Goal: Check status

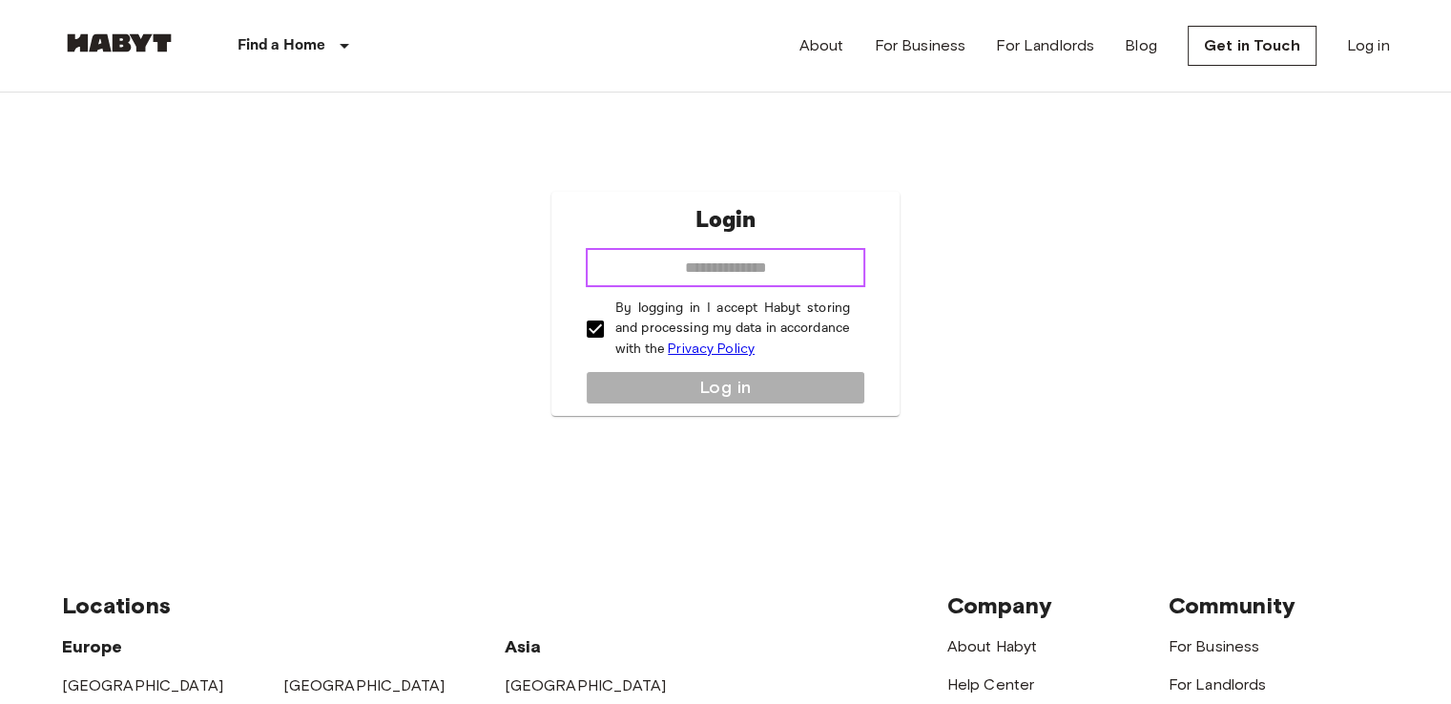
click at [705, 266] on input "email" at bounding box center [726, 268] width 280 height 38
type input "**********"
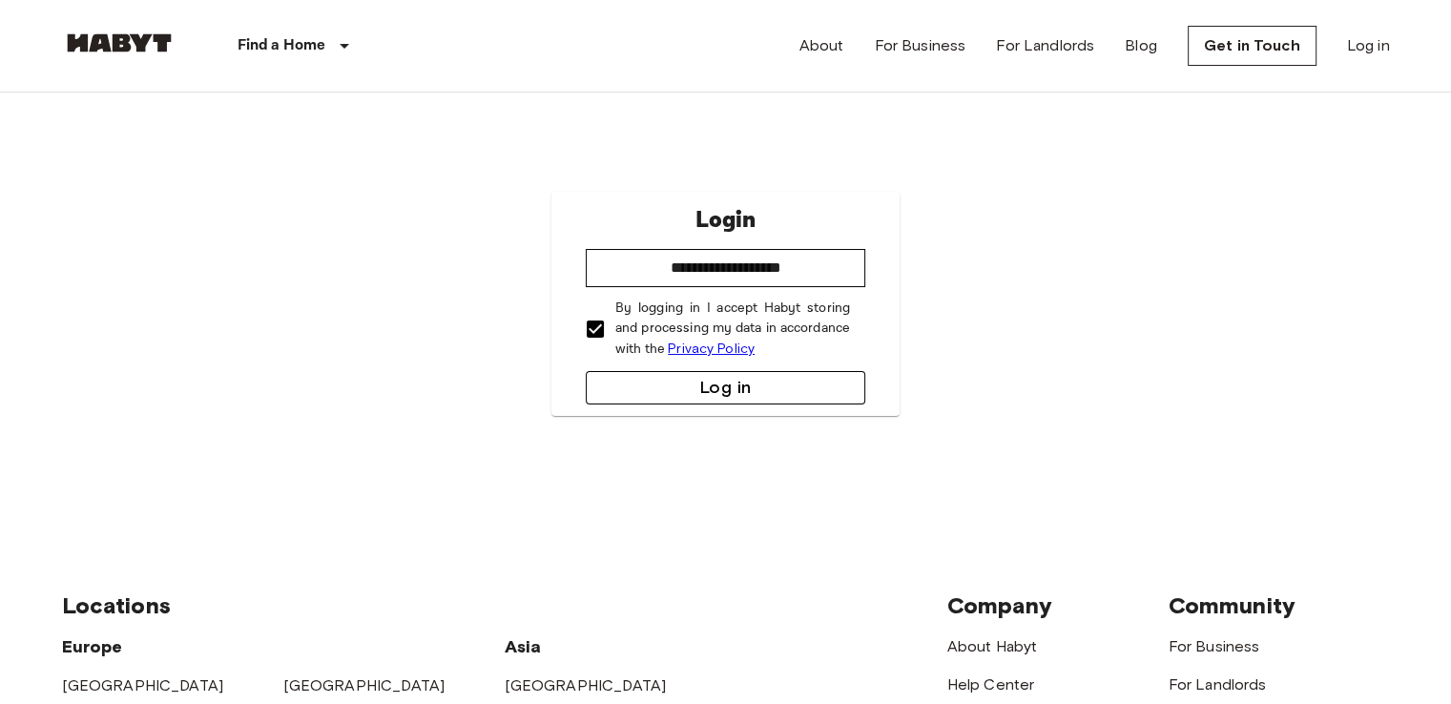
click at [698, 393] on button "Log in" at bounding box center [726, 387] width 280 height 33
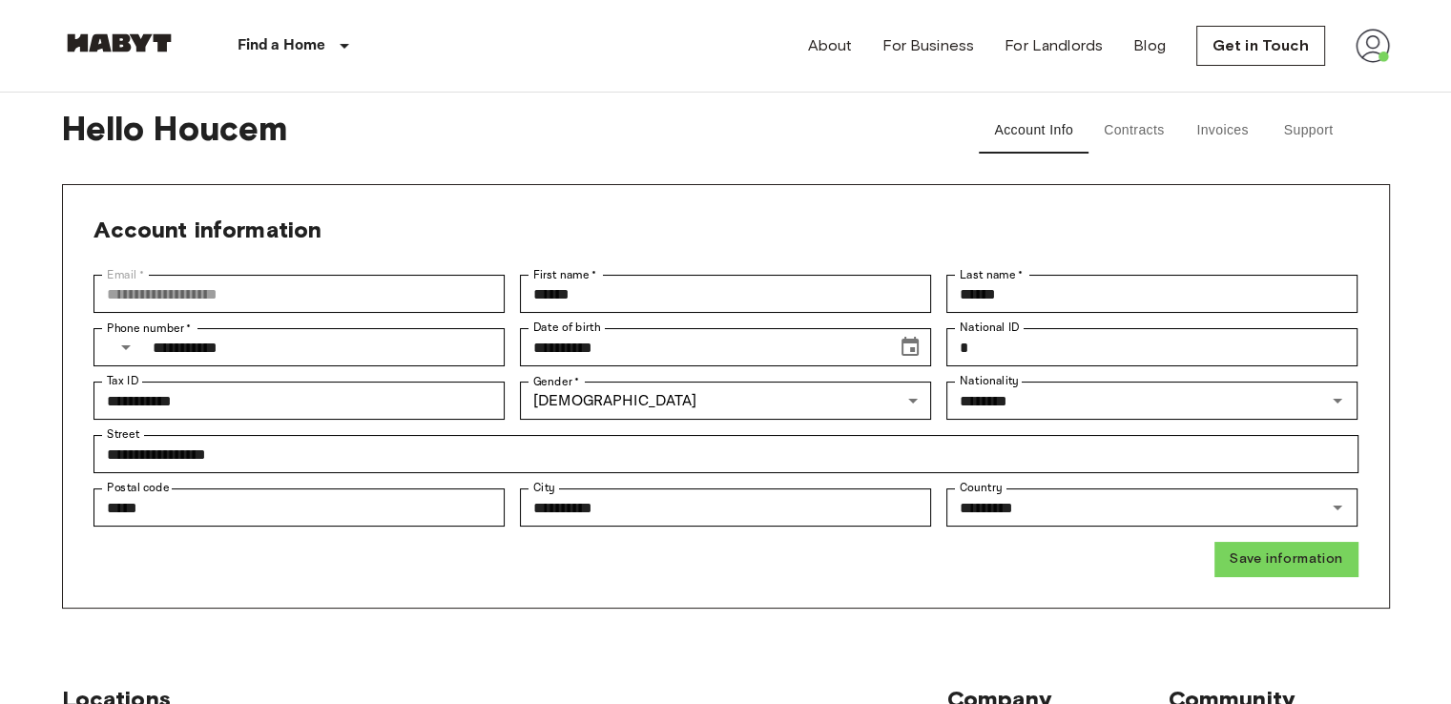
click at [1377, 43] on img at bounding box center [1373, 46] width 34 height 34
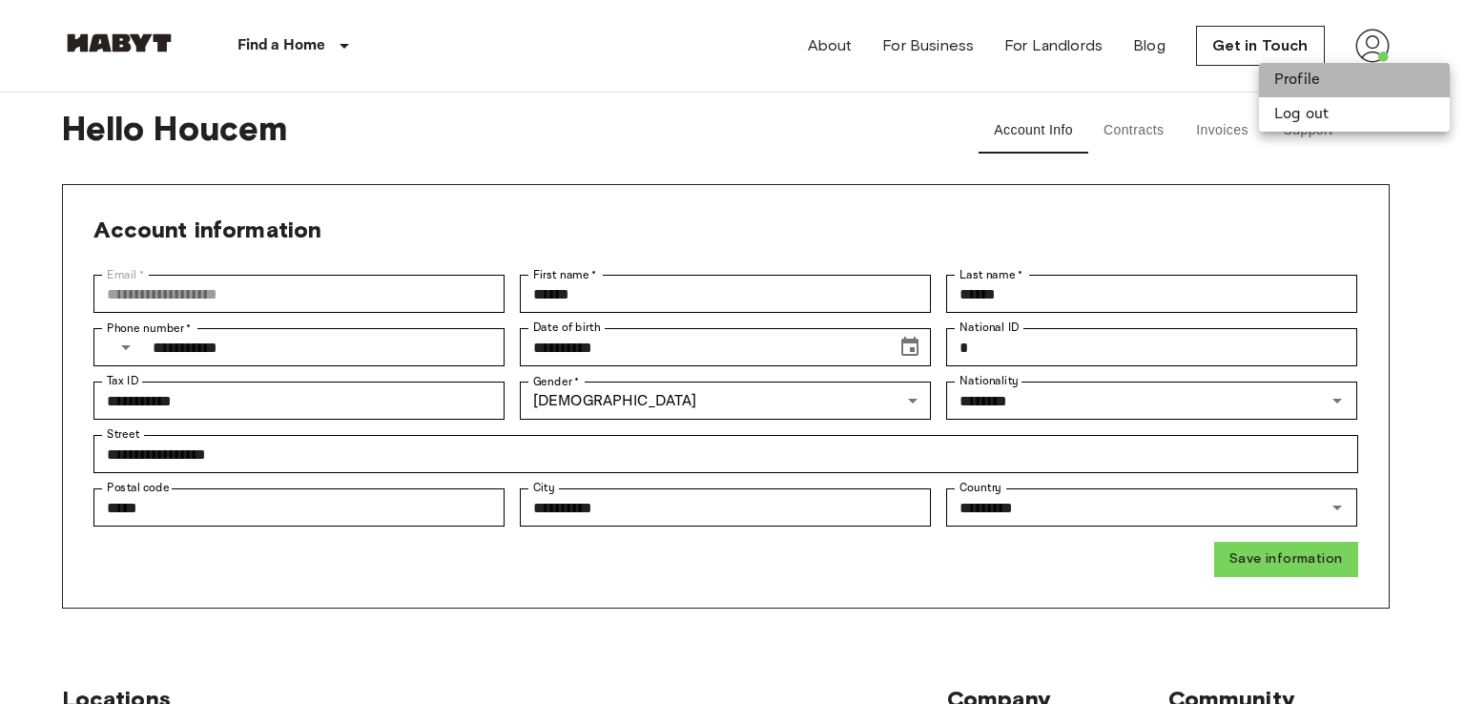
click at [1293, 85] on li "Profile" at bounding box center [1354, 80] width 191 height 34
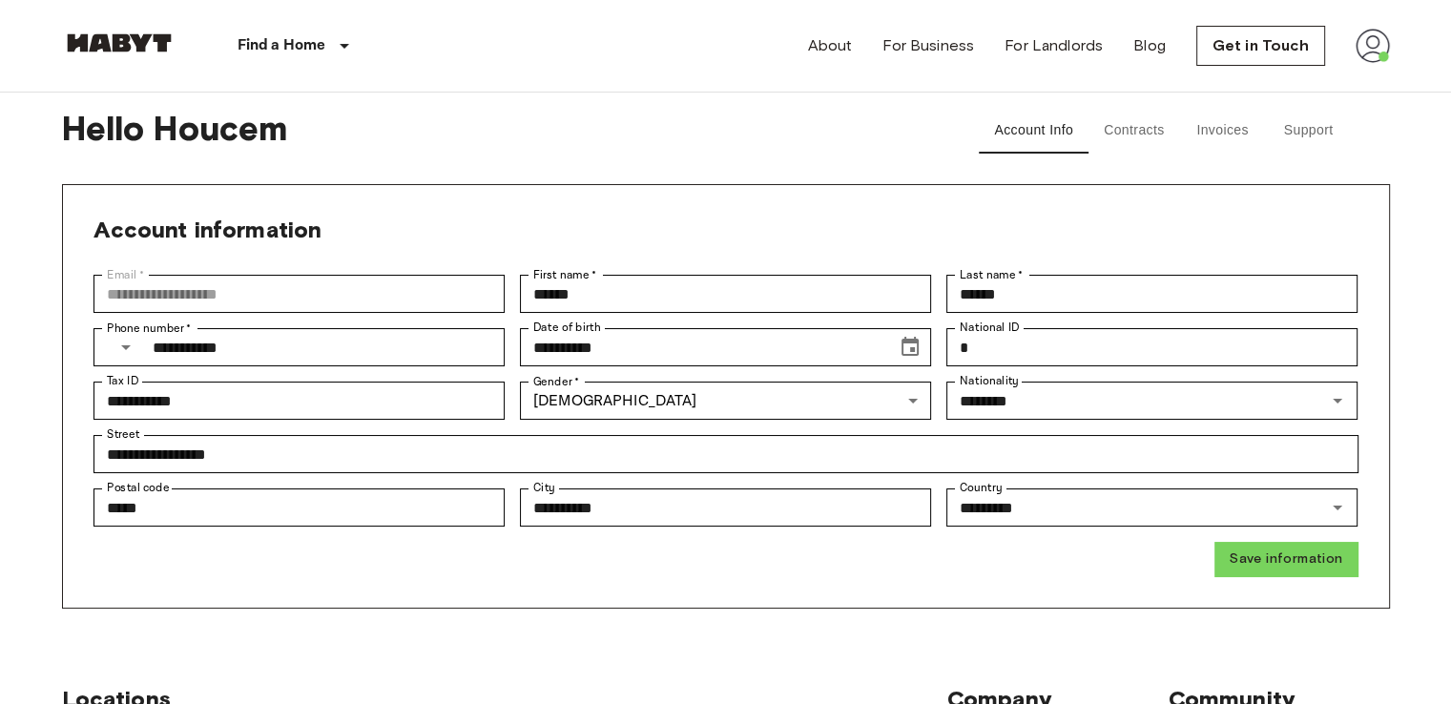
click at [1387, 36] on img at bounding box center [1373, 46] width 34 height 34
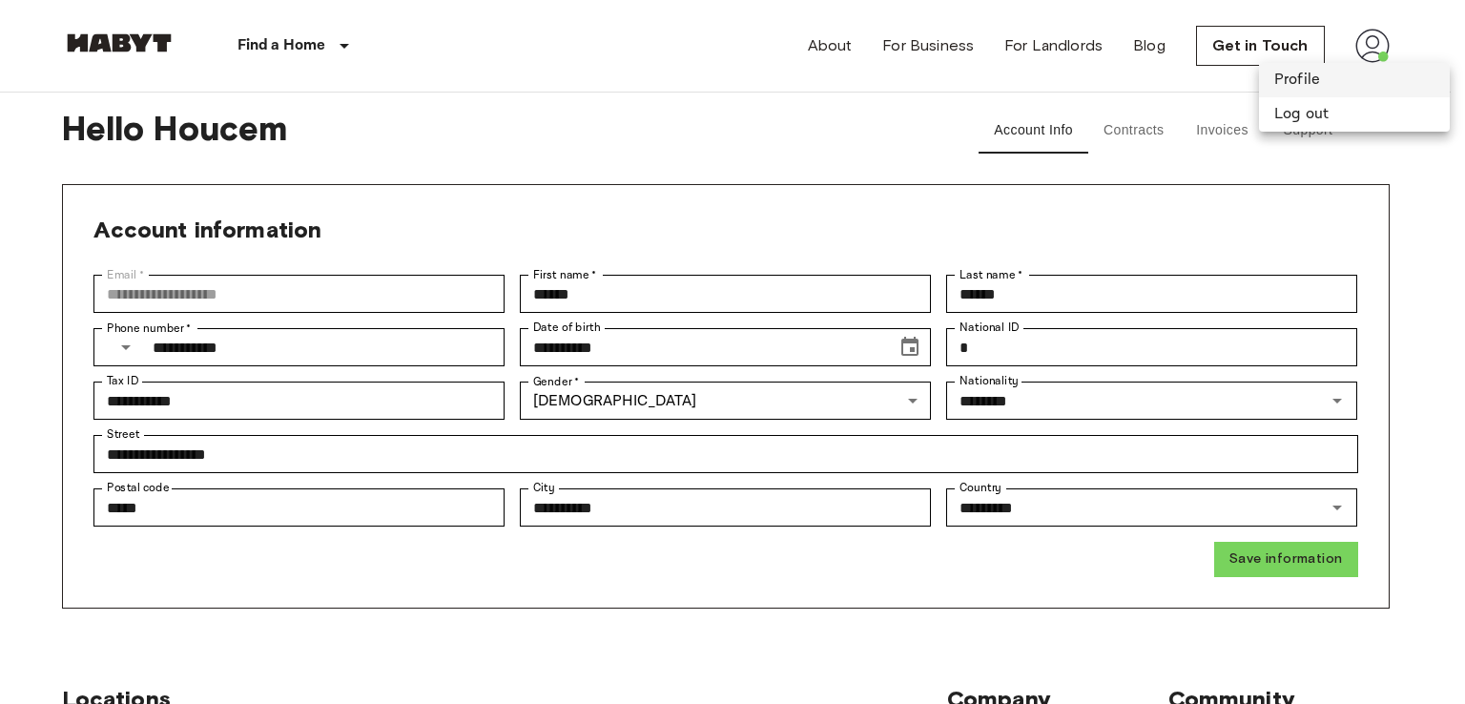
click at [1278, 85] on li "Profile" at bounding box center [1354, 80] width 191 height 34
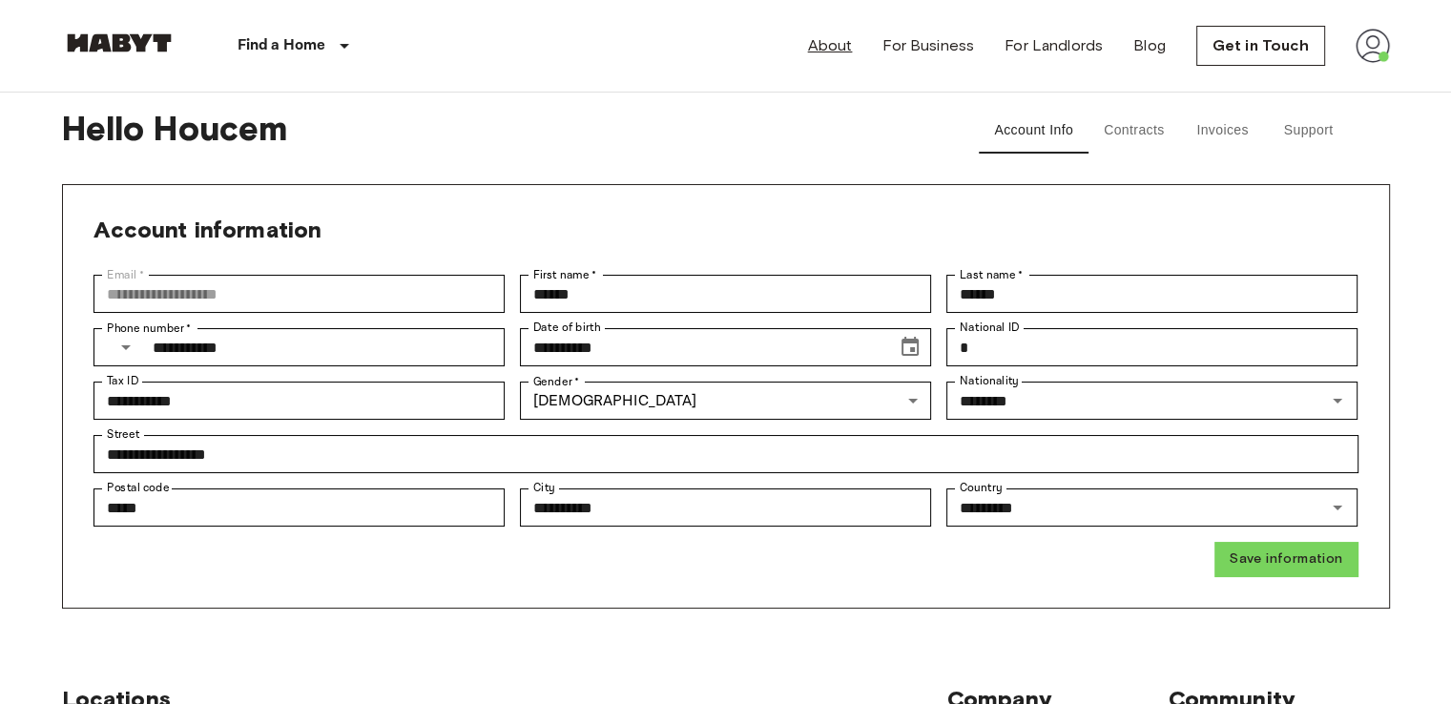
click at [839, 35] on link "About" at bounding box center [830, 45] width 45 height 23
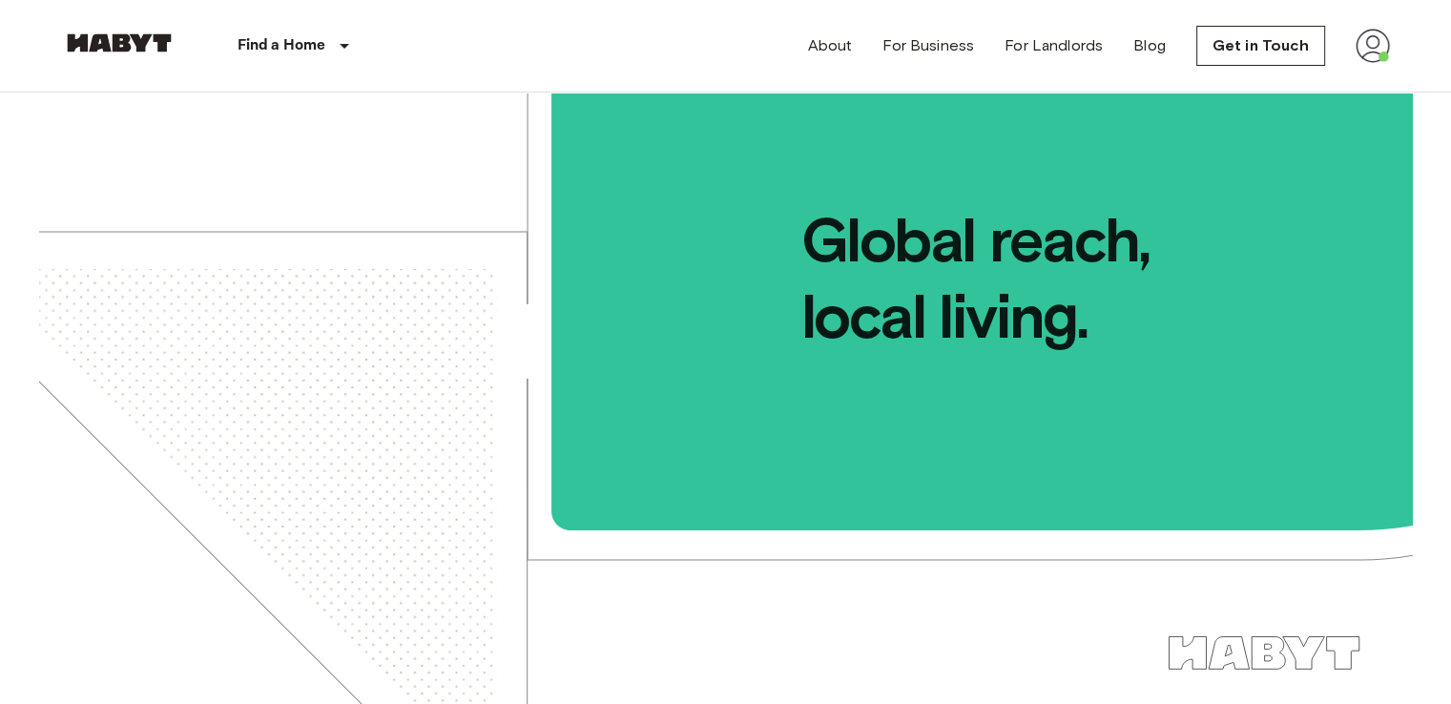
click at [1377, 32] on img at bounding box center [1373, 46] width 34 height 34
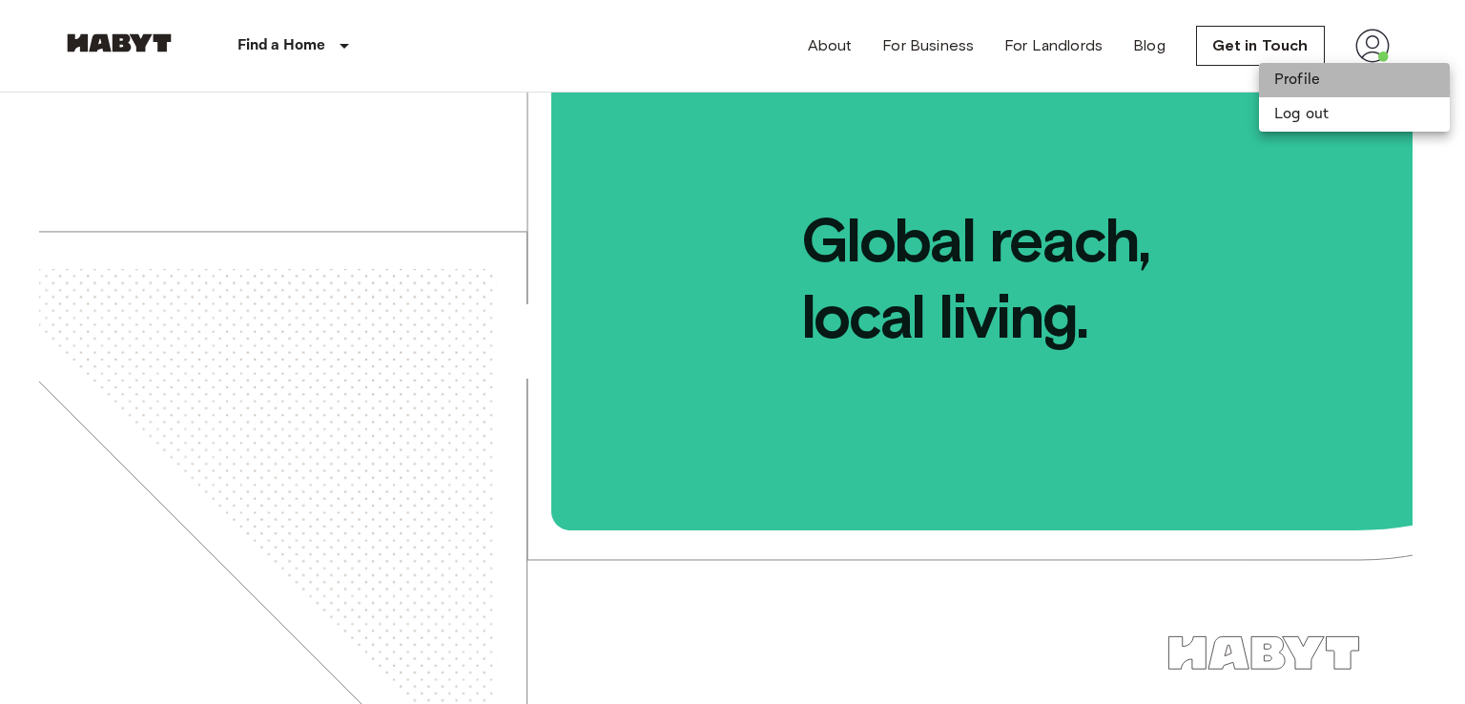
click at [1315, 78] on li "Profile" at bounding box center [1354, 80] width 191 height 34
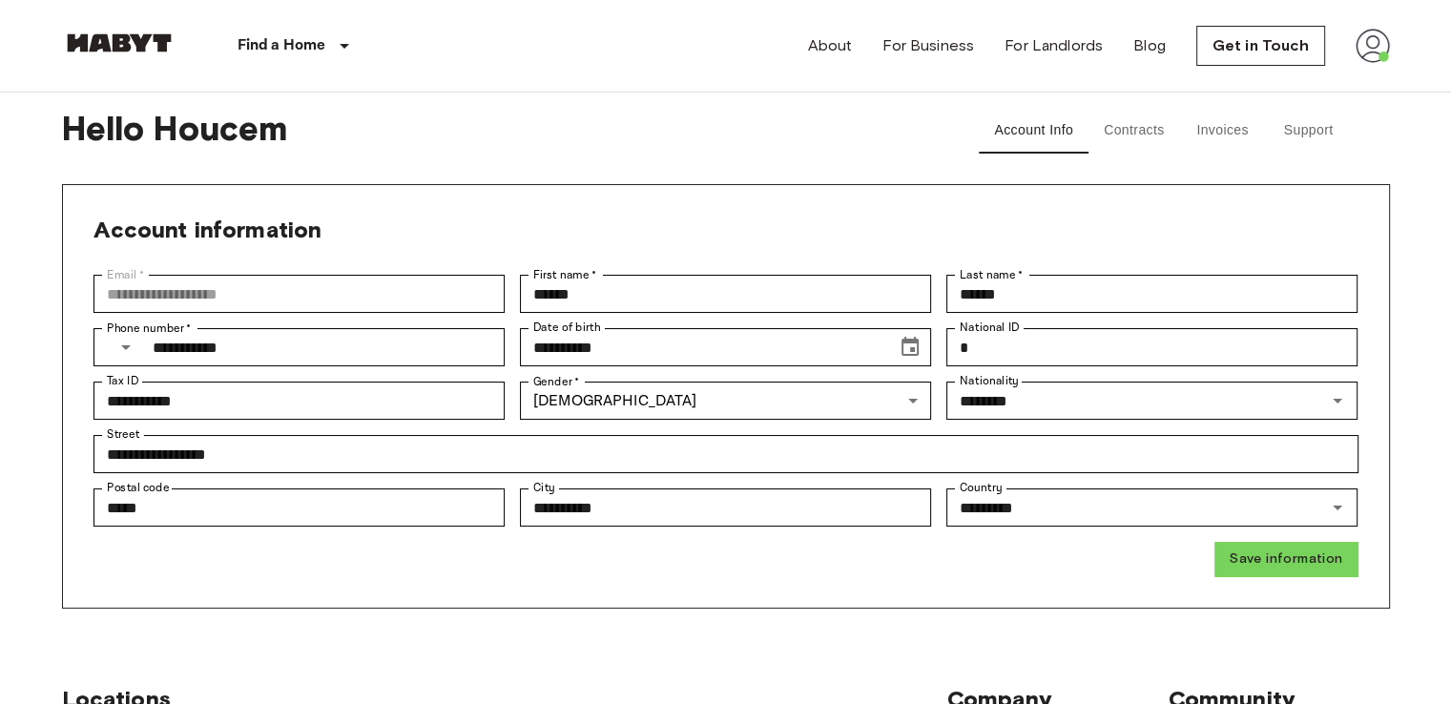
click at [126, 34] on img at bounding box center [119, 42] width 114 height 19
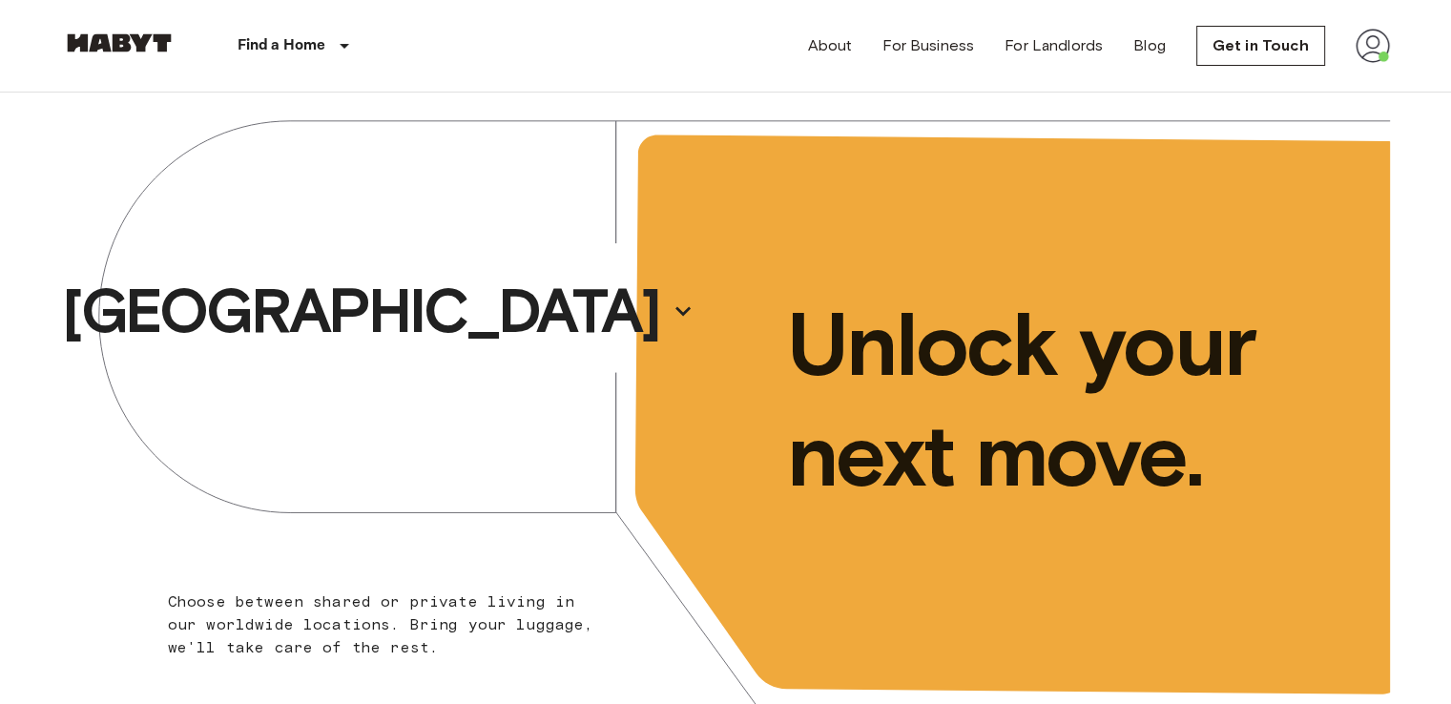
click at [1381, 35] on img at bounding box center [1373, 46] width 34 height 34
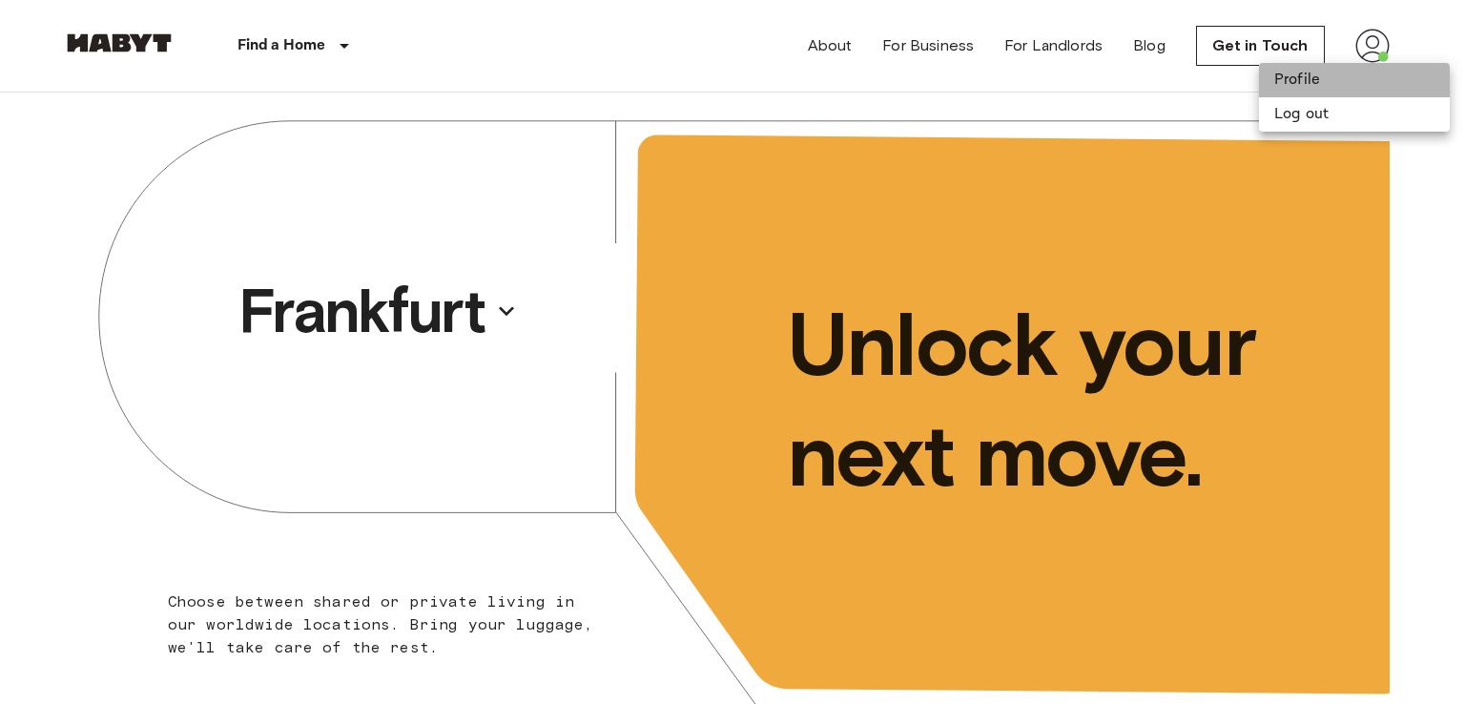
click at [1294, 73] on li "Profile" at bounding box center [1354, 80] width 191 height 34
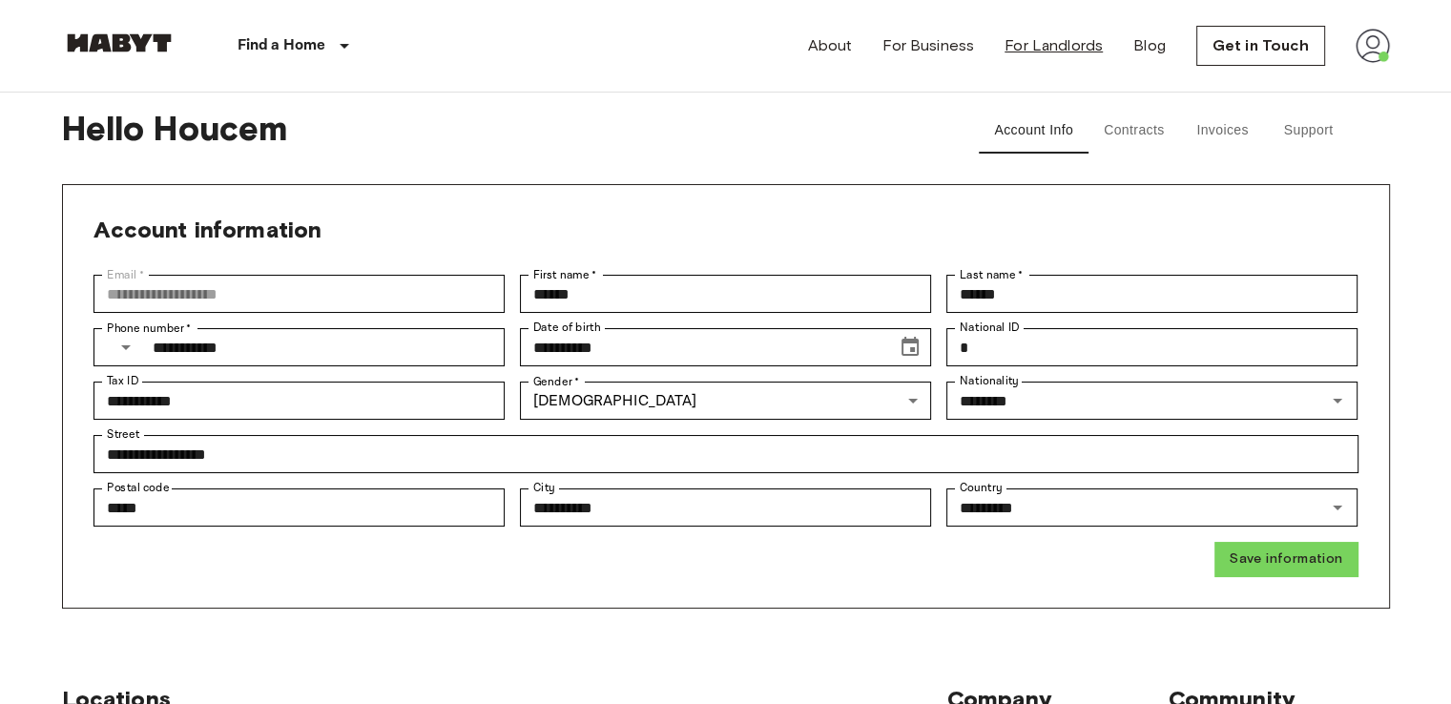
click at [1076, 39] on link "For Landlords" at bounding box center [1054, 45] width 98 height 23
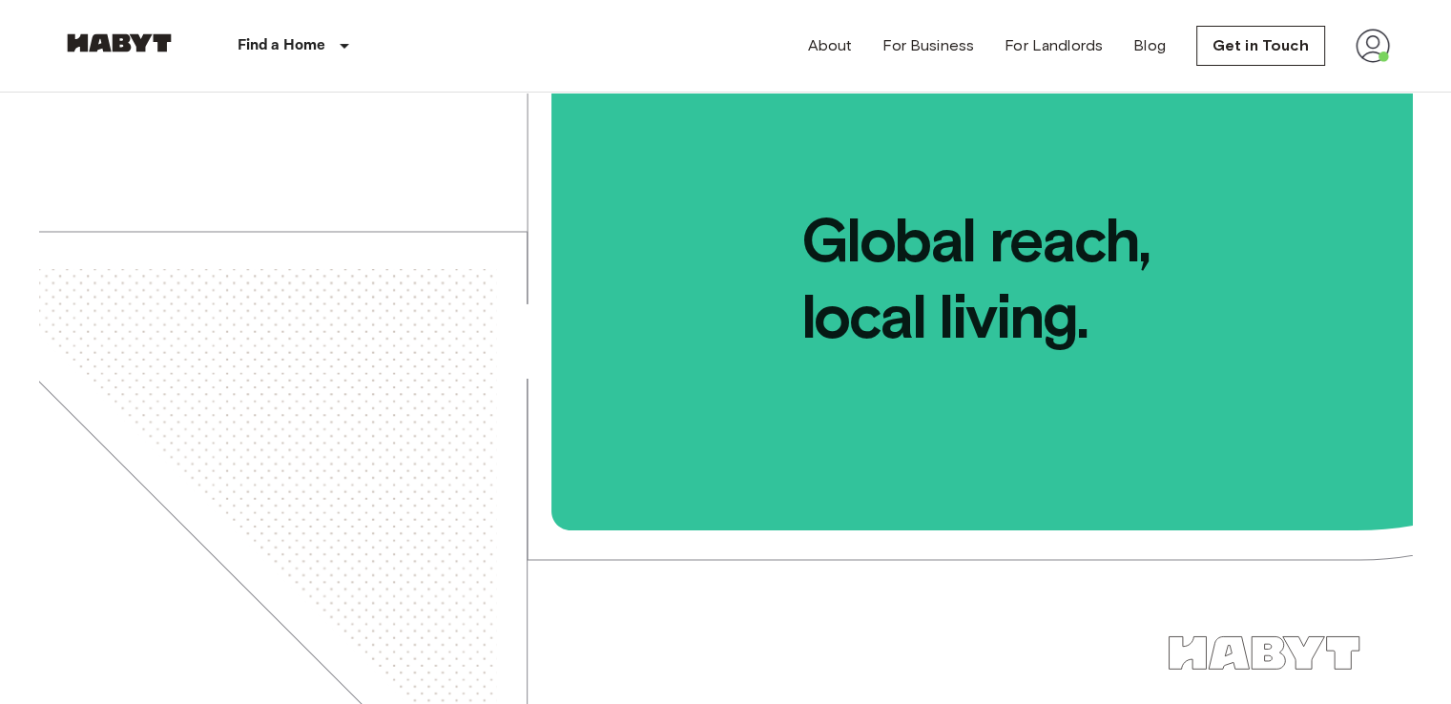
click at [1381, 36] on img at bounding box center [1373, 46] width 34 height 34
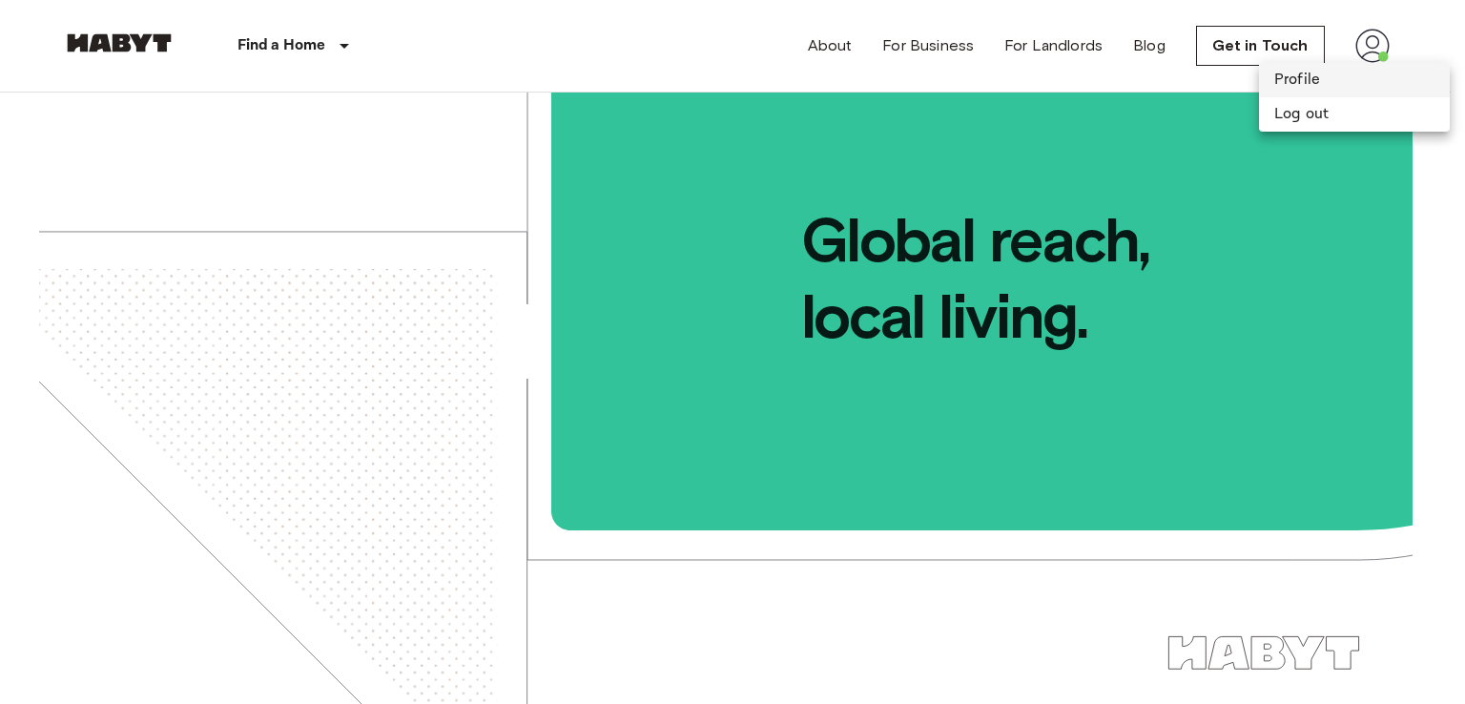
click at [1328, 81] on li "Profile" at bounding box center [1354, 80] width 191 height 34
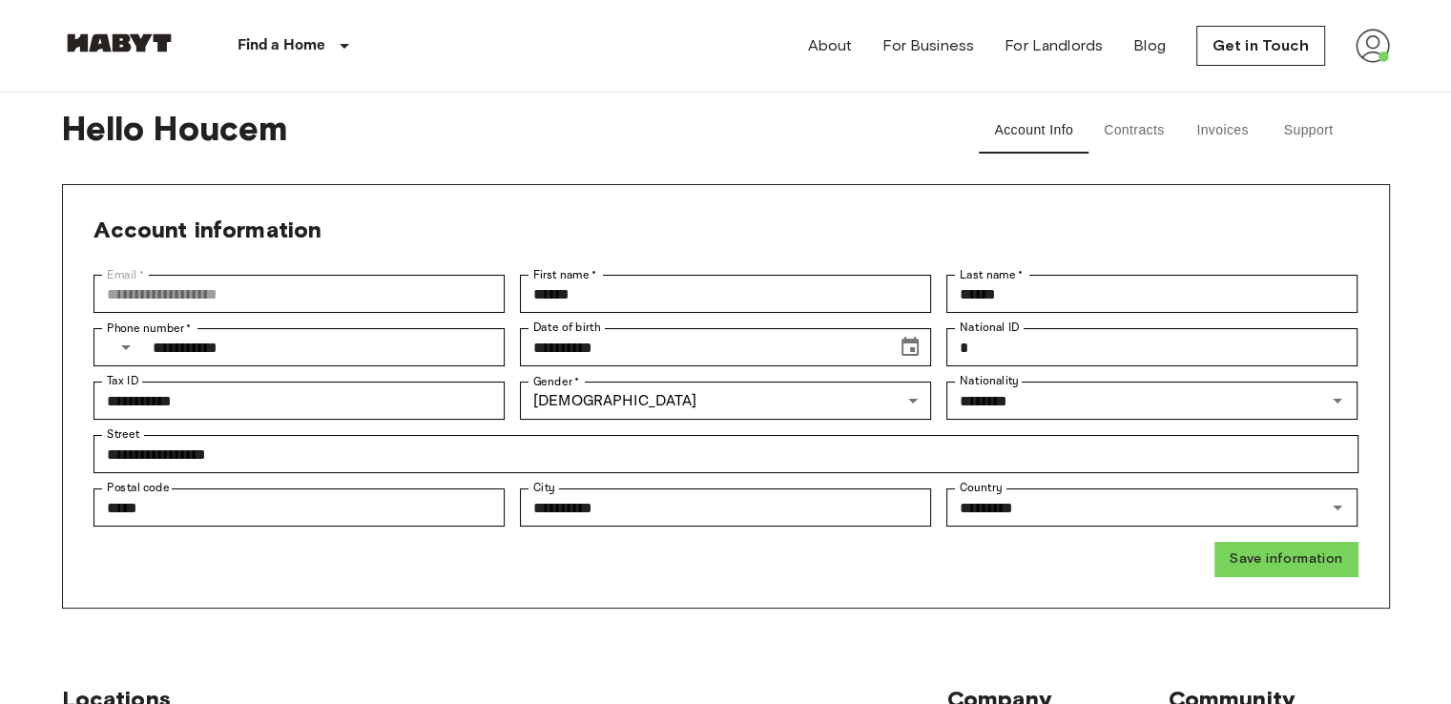
click at [1152, 135] on button "Contracts" at bounding box center [1134, 131] width 92 height 46
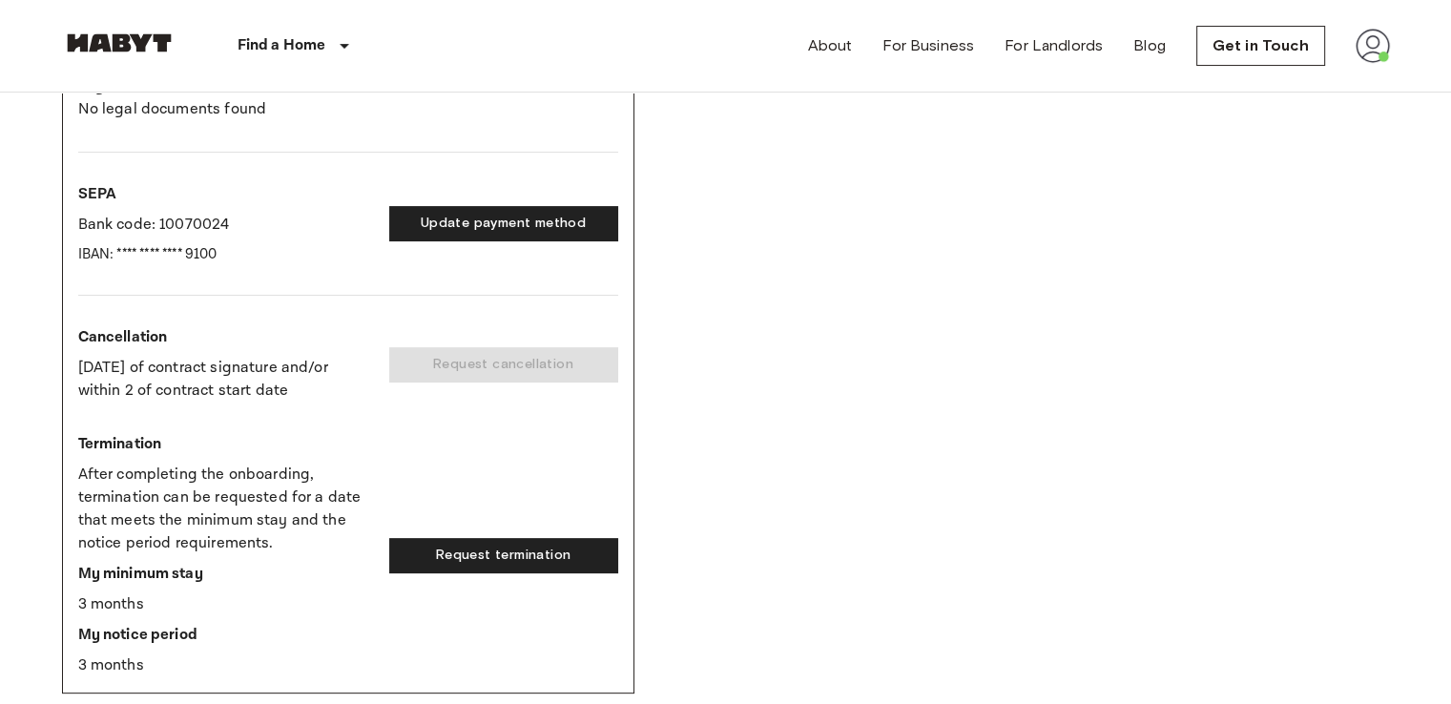
click at [914, 358] on div "DE-11-003-001-01HF - Rent Contract Activated Start date Oct 4, 2022 End date Op…" at bounding box center [726, 238] width 1328 height 909
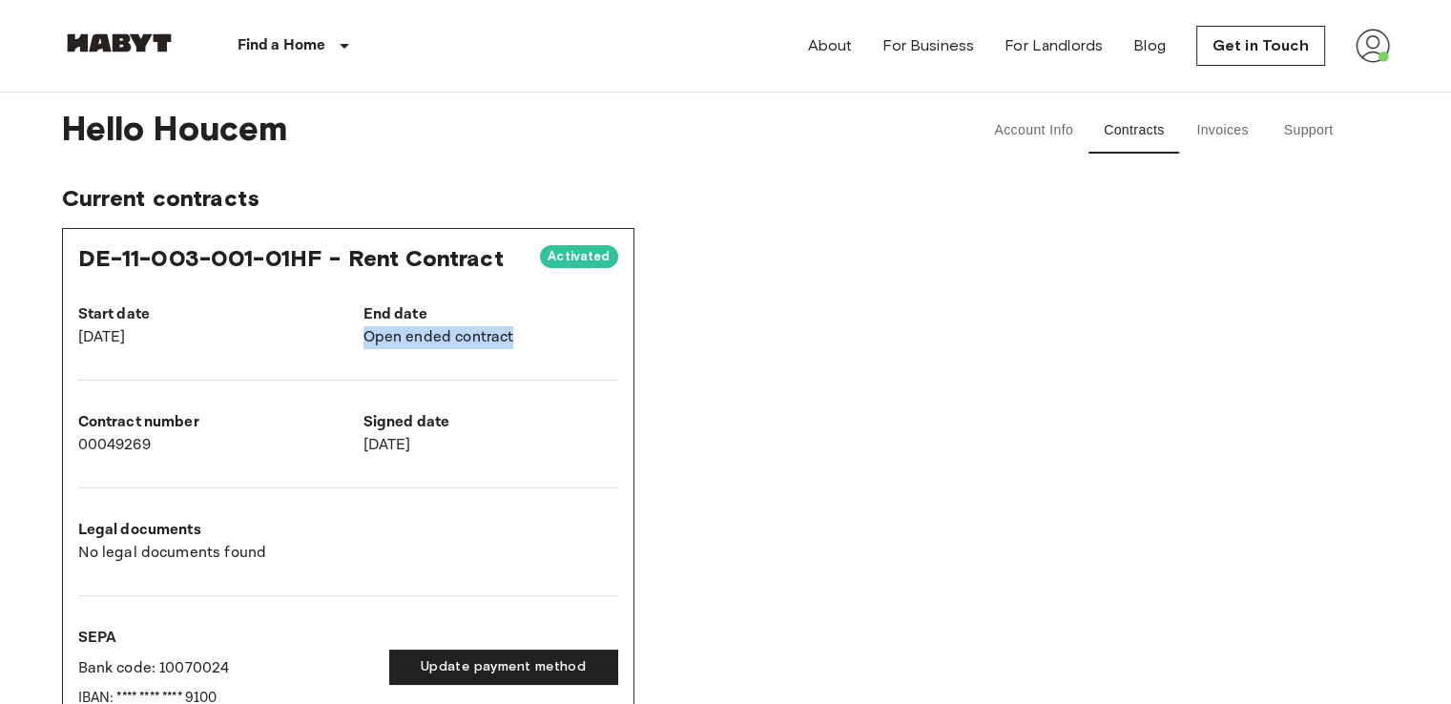
drag, startPoint x: 361, startPoint y: 330, endPoint x: 504, endPoint y: 350, distance: 144.5
click at [504, 350] on div "Start date Oct 4, 2022 End date Open ended contract Contract number 00049269 Si…" at bounding box center [333, 365] width 570 height 184
click at [504, 350] on div at bounding box center [333, 364] width 570 height 31
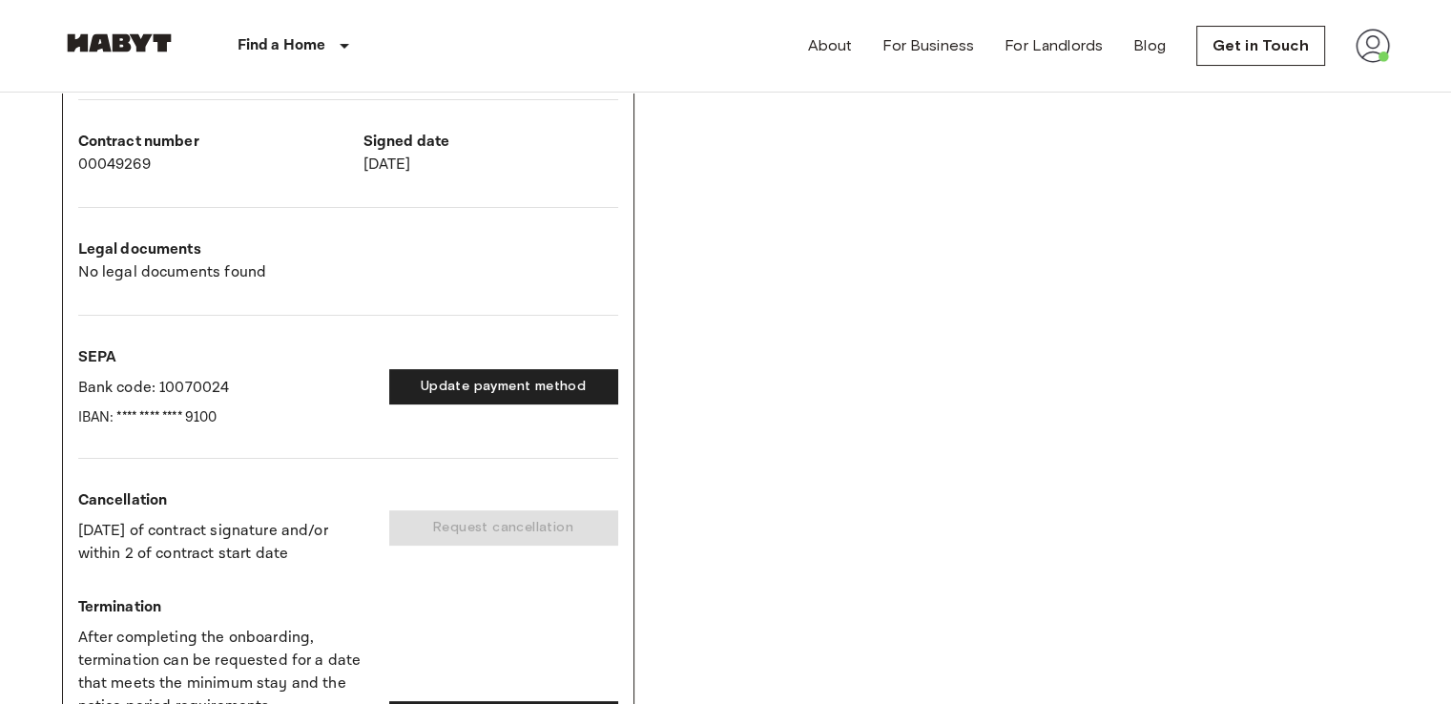
scroll to position [281, 0]
drag, startPoint x: 134, startPoint y: 276, endPoint x: 213, endPoint y: 280, distance: 79.3
click at [213, 280] on p "No legal documents found" at bounding box center [348, 271] width 540 height 23
click at [195, 378] on p "Bank code: 10070024" at bounding box center [226, 387] width 296 height 23
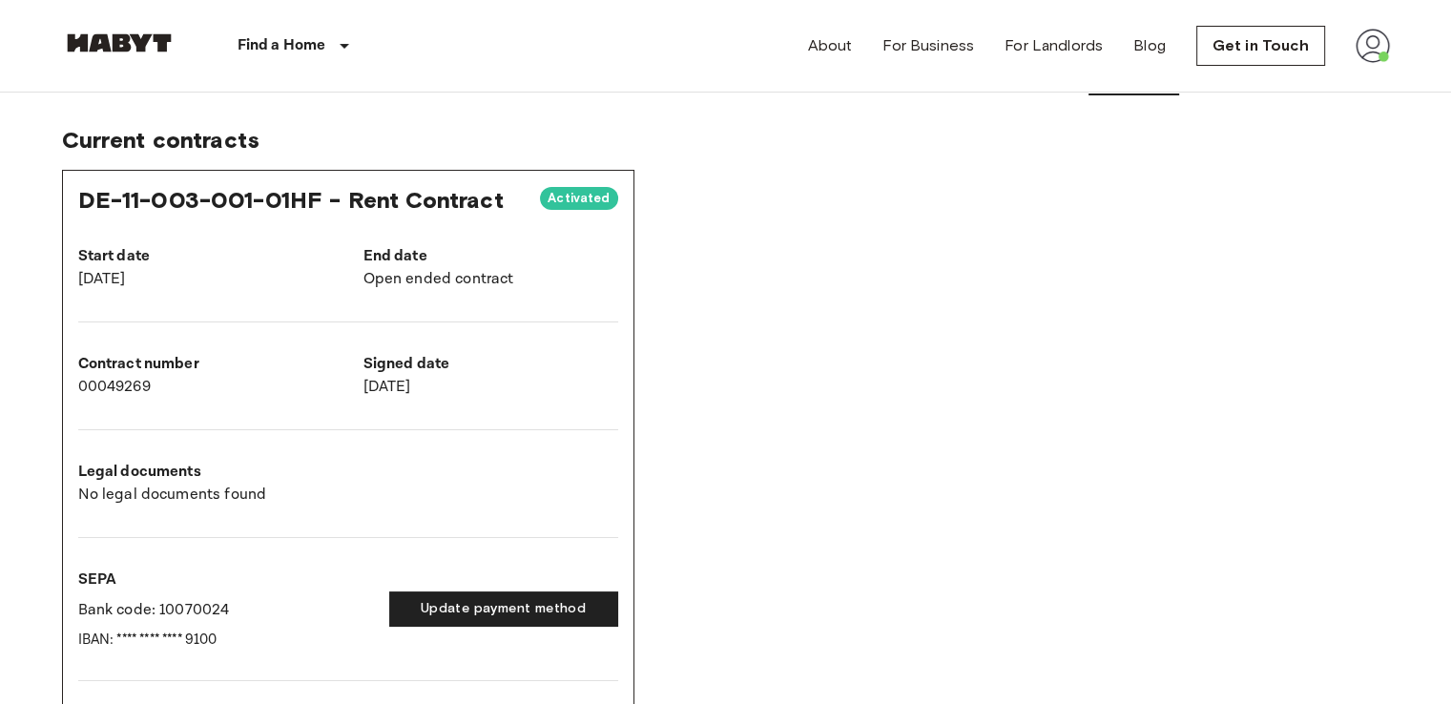
scroll to position [0, 0]
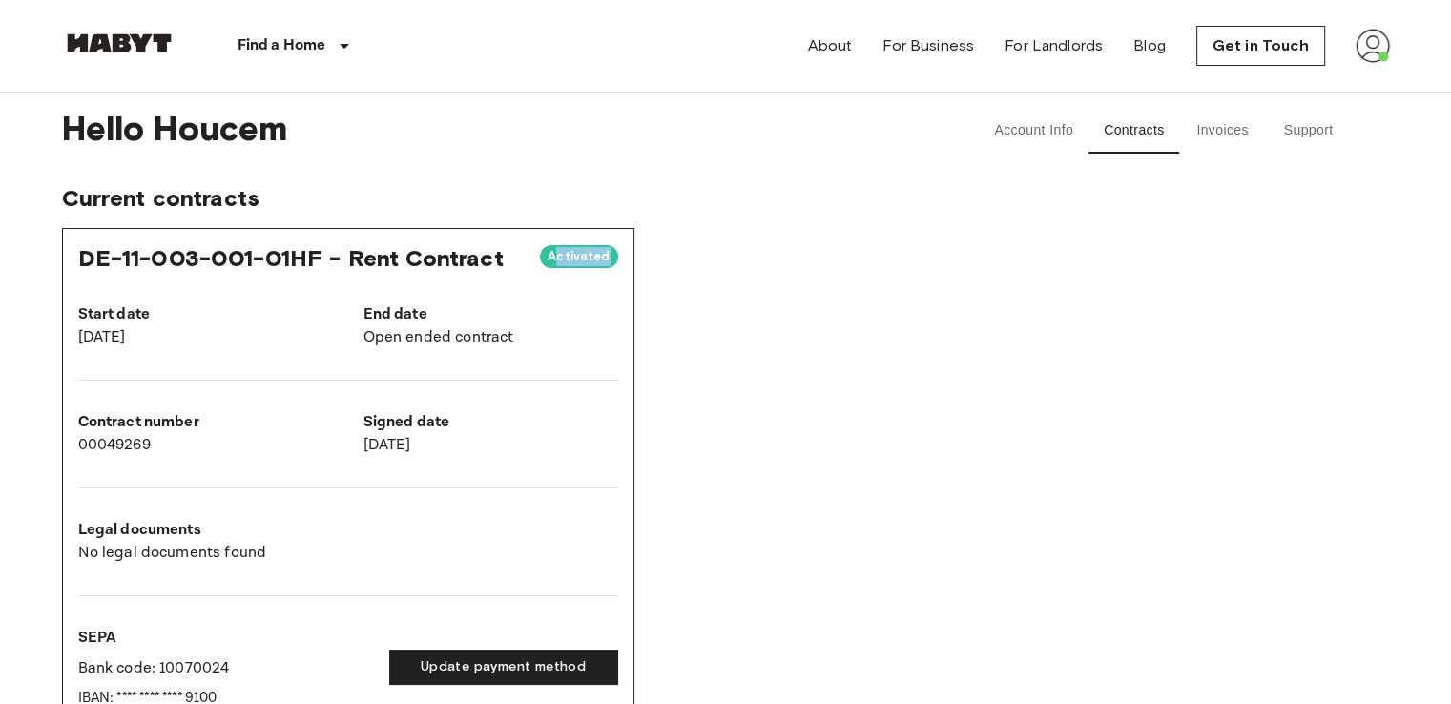
drag, startPoint x: 559, startPoint y: 258, endPoint x: 618, endPoint y: 256, distance: 59.2
click at [618, 256] on div "DE-11-003-001-01HF - Rent Contract Activated Start date Oct 4, 2022 End date Op…" at bounding box center [348, 682] width 572 height 909
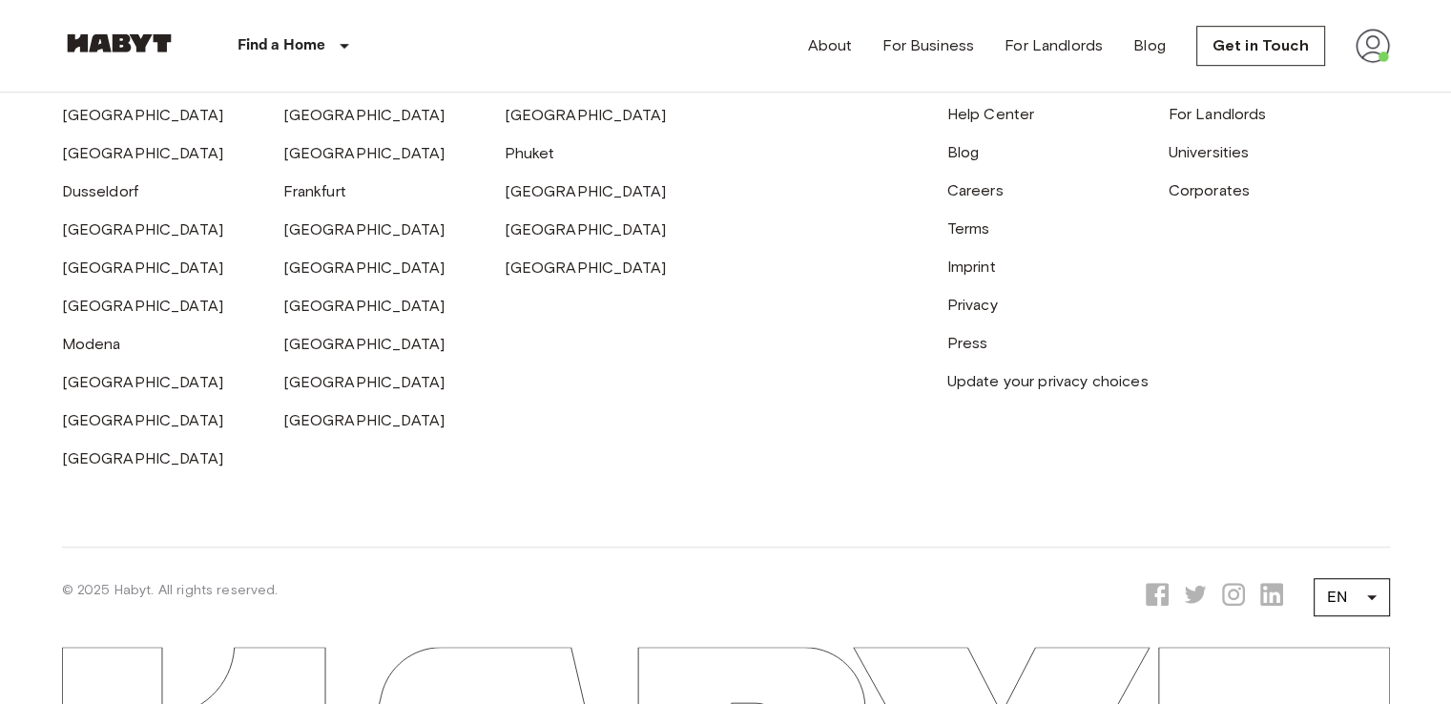
scroll to position [1275, 0]
